Goal: Task Accomplishment & Management: Complete application form

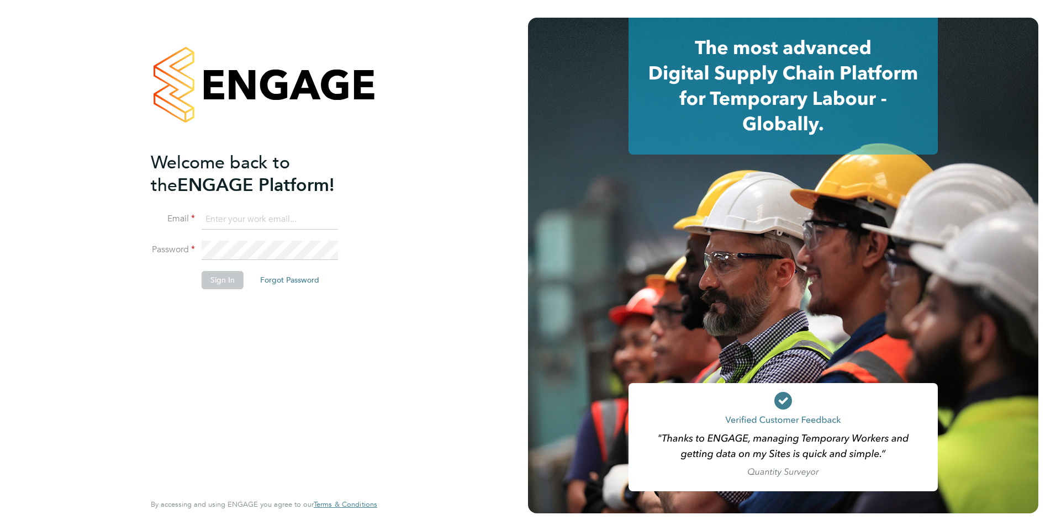
type input "sheeba.kurian@ncclondon.ac.uk"
click at [209, 281] on button "Sign In" at bounding box center [223, 280] width 42 height 18
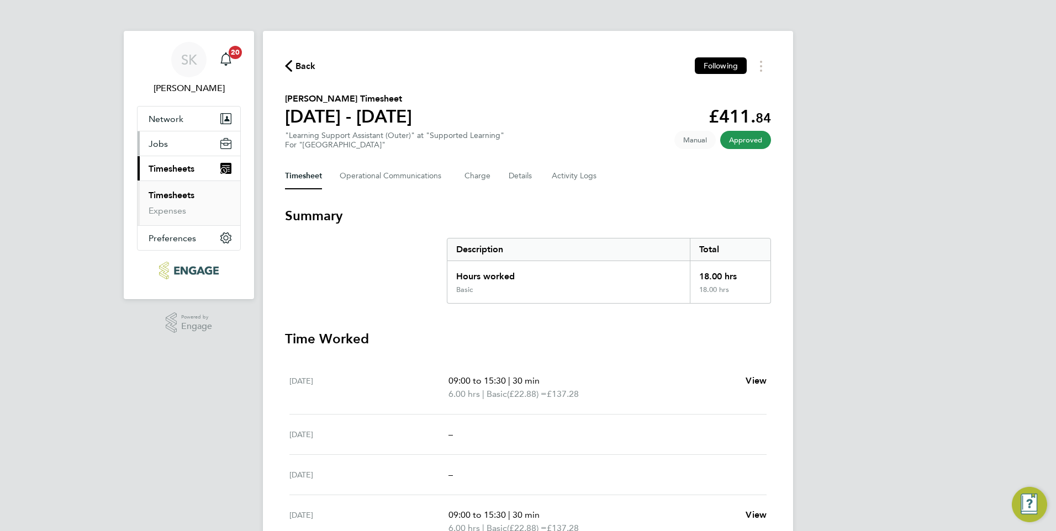
click at [160, 145] on span "Jobs" at bounding box center [158, 144] width 19 height 10
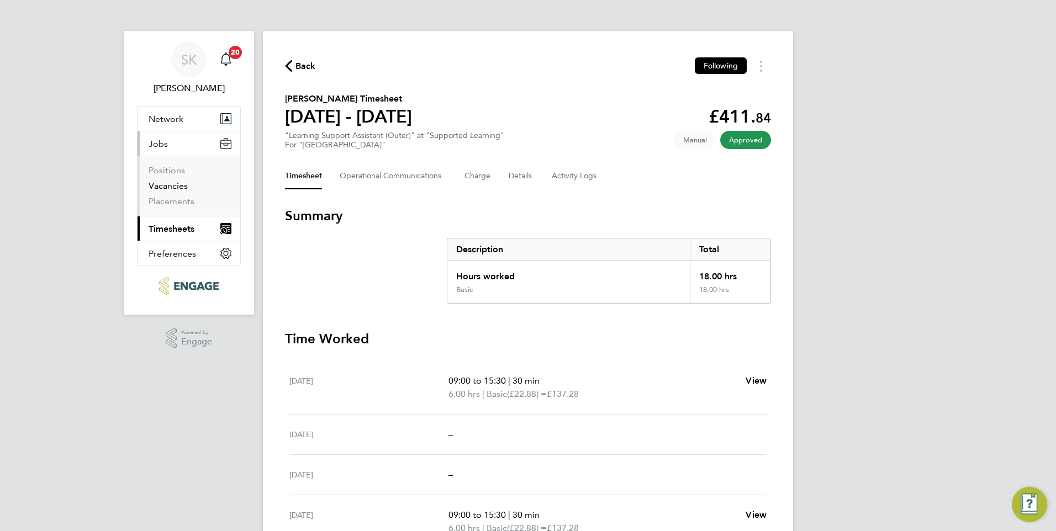
click at [173, 183] on link "Vacancies" at bounding box center [168, 186] width 39 height 10
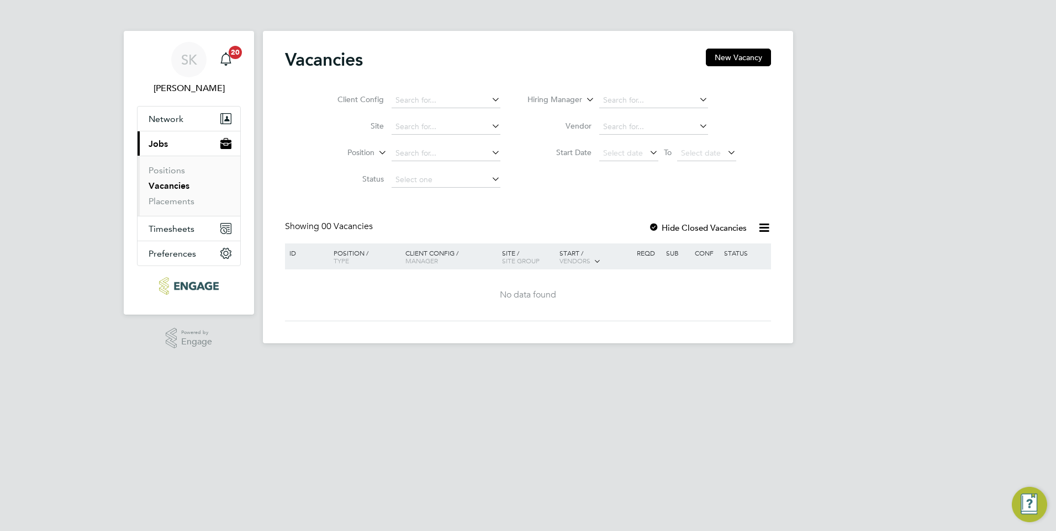
click at [348, 254] on div "Position / Type" at bounding box center [363, 256] width 77 height 27
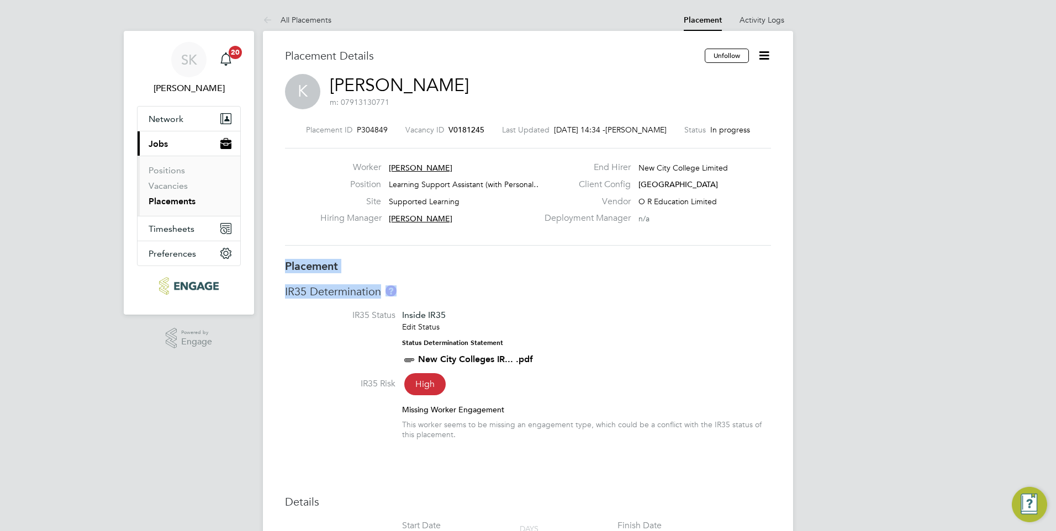
drag, startPoint x: 897, startPoint y: 226, endPoint x: 899, endPoint y: 284, distance: 58.5
drag, startPoint x: 899, startPoint y: 284, endPoint x: 942, endPoint y: 292, distance: 43.7
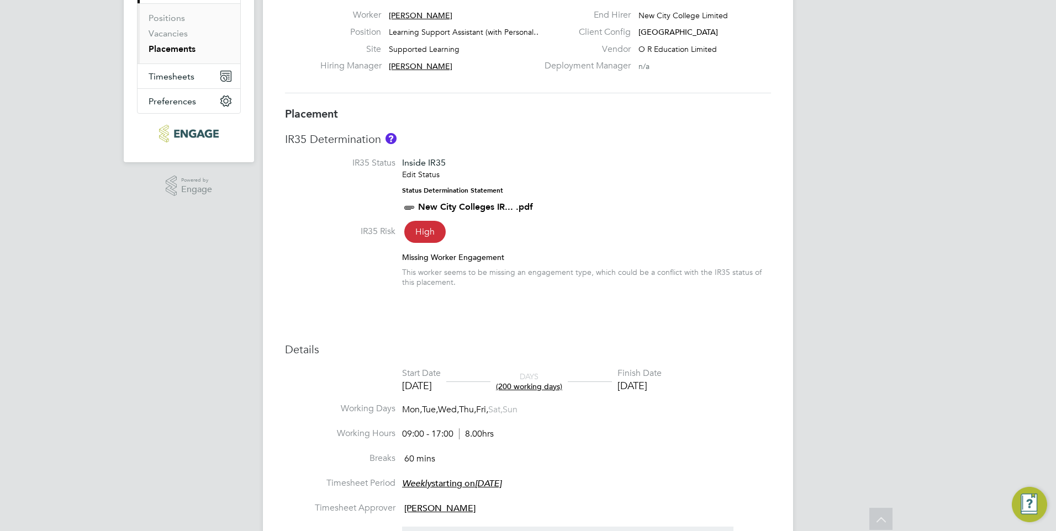
scroll to position [221, 0]
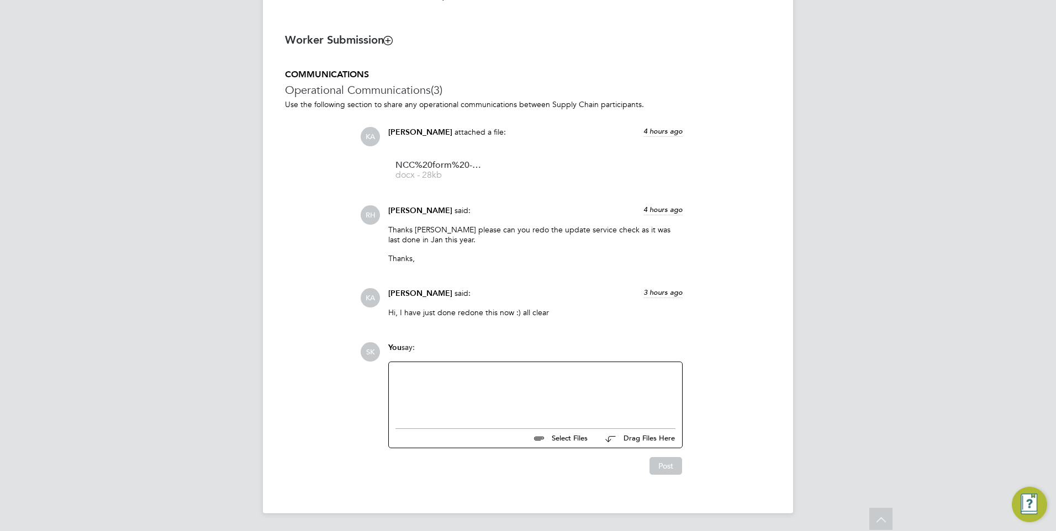
click at [446, 374] on div at bounding box center [535, 392] width 280 height 47
click at [664, 470] on button "Post" at bounding box center [665, 466] width 33 height 18
